Goal: Task Accomplishment & Management: Manage account settings

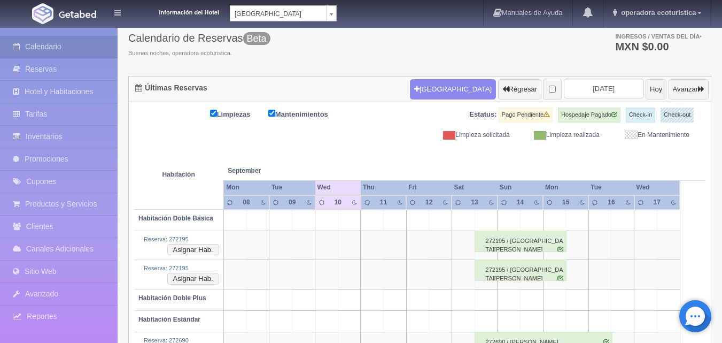
scroll to position [107, 0]
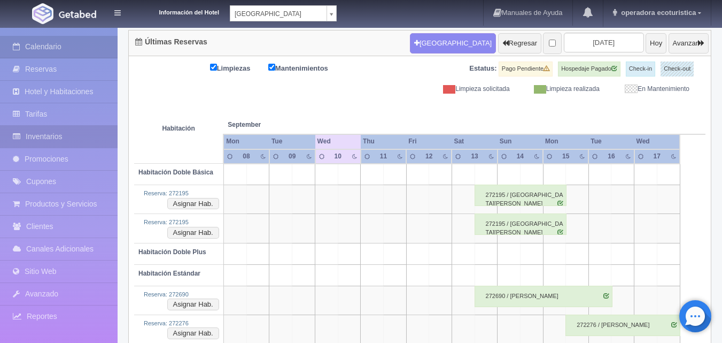
click at [77, 139] on link "Inventarios" at bounding box center [59, 137] width 118 height 22
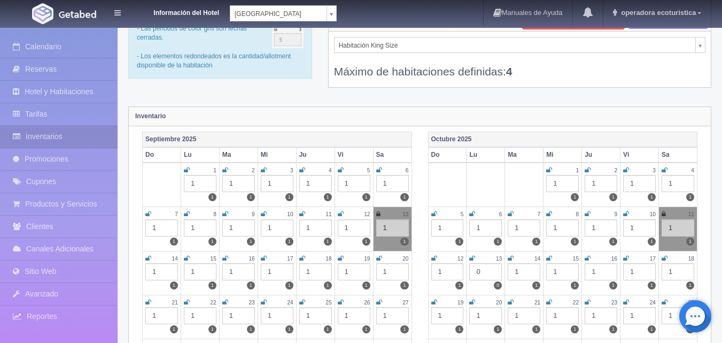
scroll to position [107, 0]
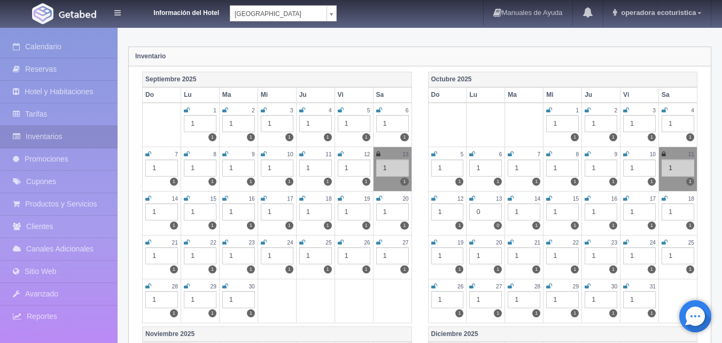
click at [587, 196] on icon at bounding box center [588, 198] width 6 height 6
click at [627, 197] on icon at bounding box center [626, 198] width 6 height 6
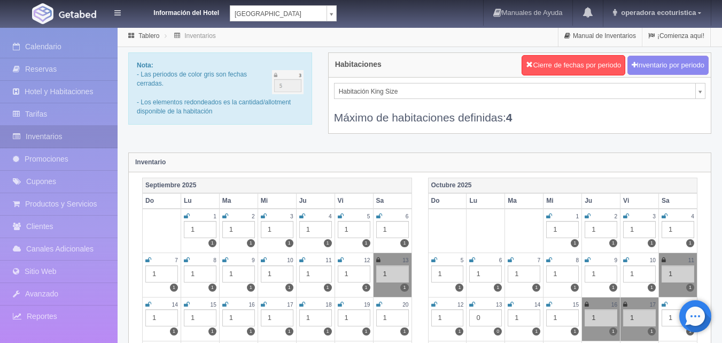
scroll to position [0, 0]
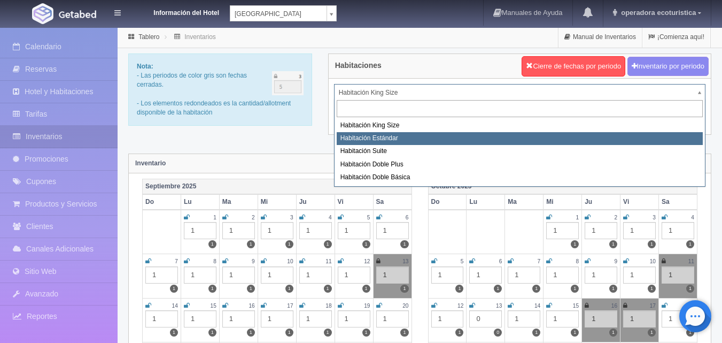
select select "1663"
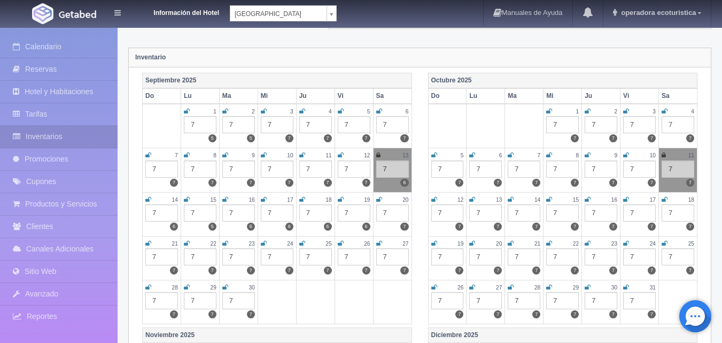
scroll to position [107, 0]
click at [550, 198] on icon at bounding box center [549, 198] width 6 height 6
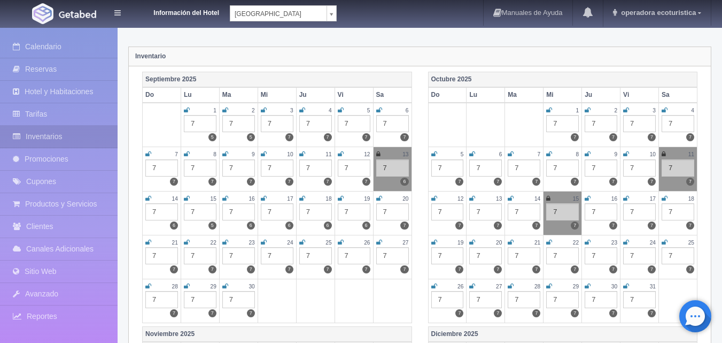
click at [589, 196] on icon at bounding box center [588, 198] width 6 height 6
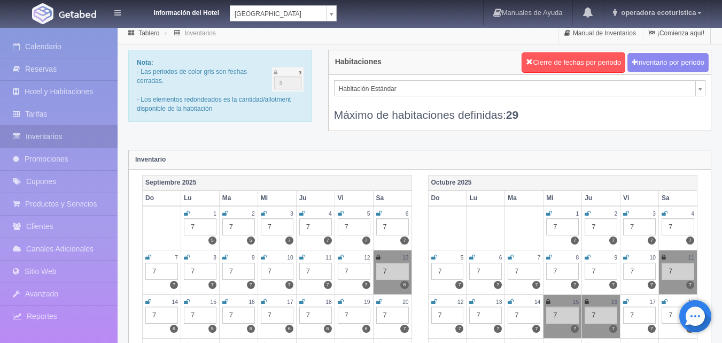
scroll to position [0, 0]
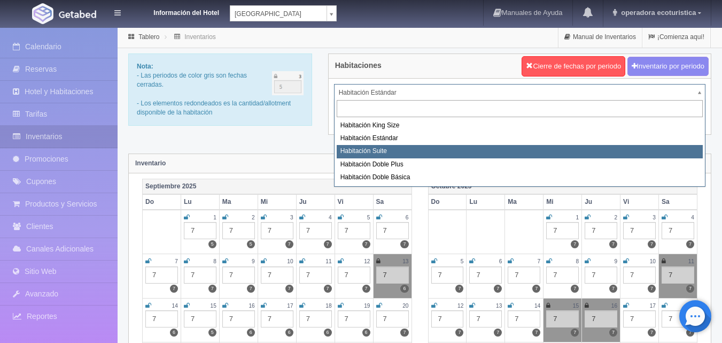
select select "1664"
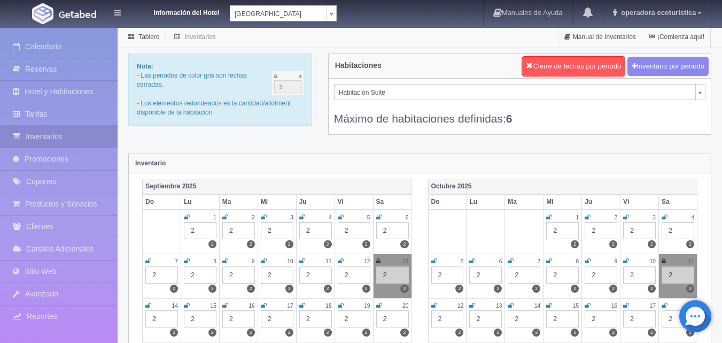
click at [550, 304] on icon at bounding box center [549, 305] width 6 height 6
click at [589, 304] on icon at bounding box center [588, 305] width 6 height 6
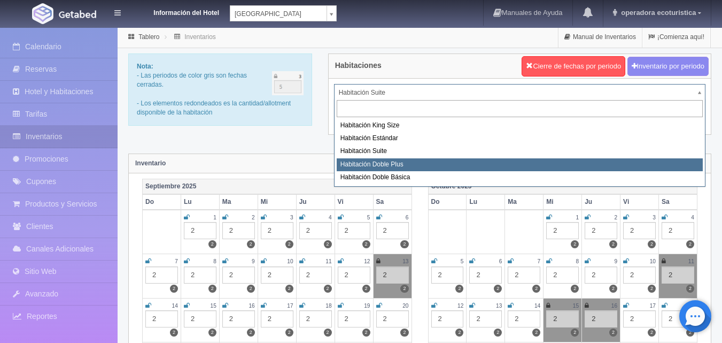
select select "1665"
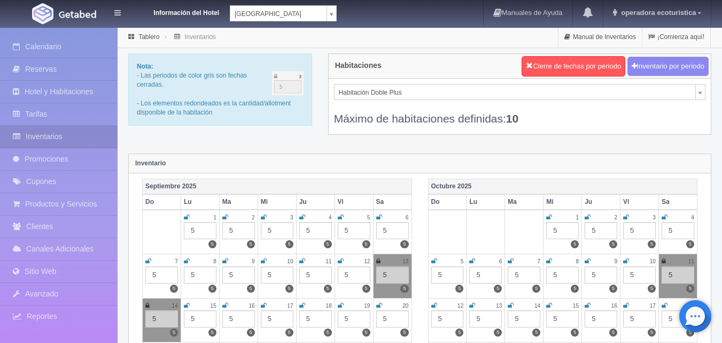
click at [548, 307] on icon at bounding box center [549, 305] width 6 height 6
click at [591, 304] on icon at bounding box center [588, 305] width 6 height 6
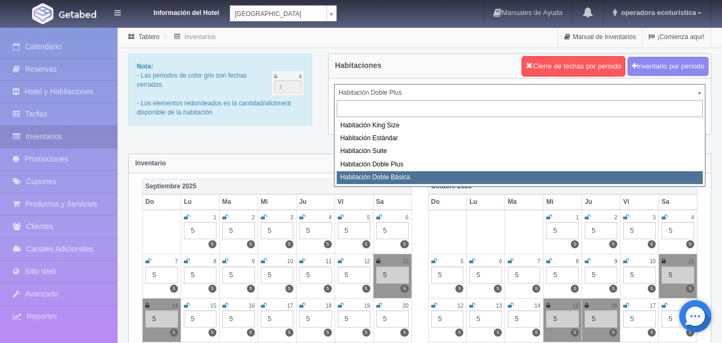
select select "1666"
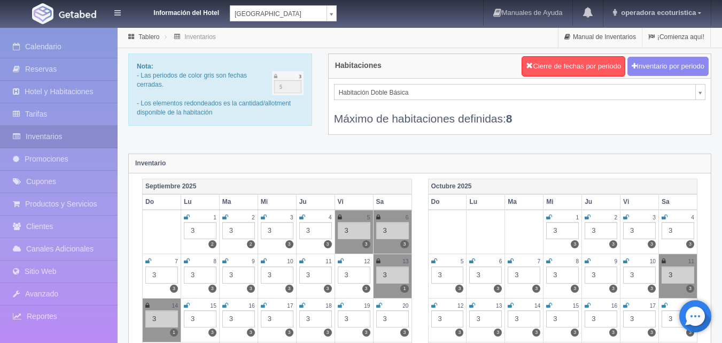
click at [550, 305] on icon at bounding box center [549, 305] width 6 height 6
click at [589, 306] on icon at bounding box center [588, 305] width 6 height 6
